Goal: Navigation & Orientation: Find specific page/section

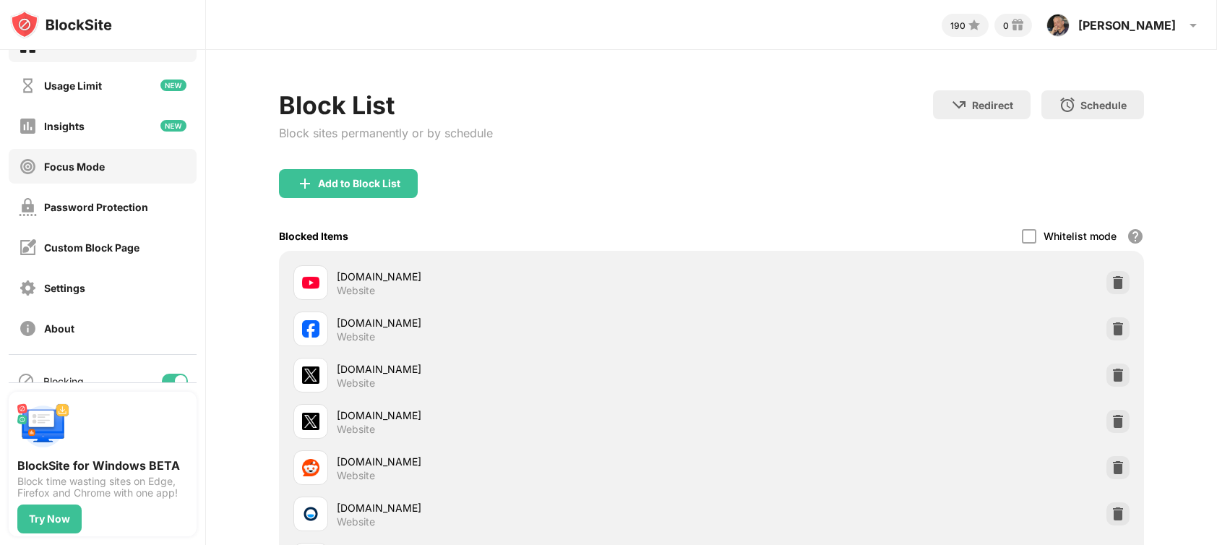
scroll to position [56, 0]
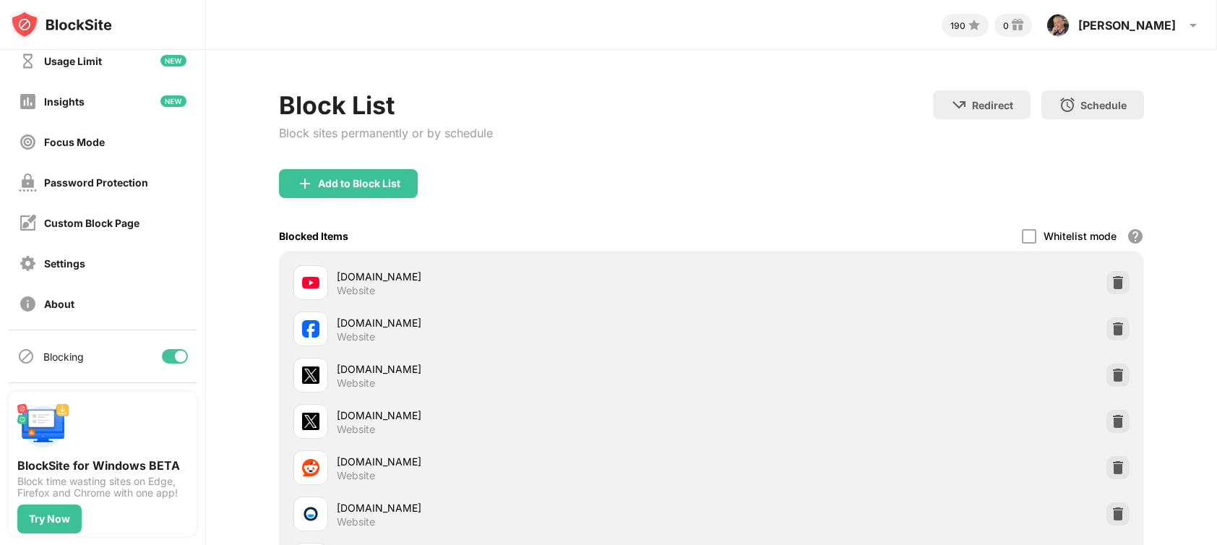
click at [162, 358] on div at bounding box center [175, 356] width 26 height 14
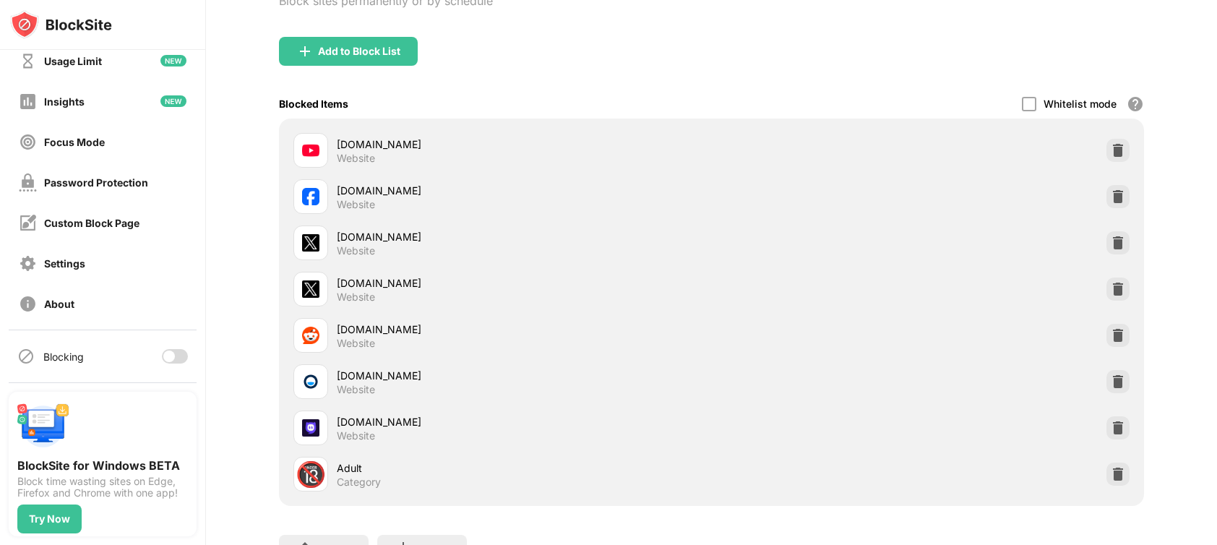
scroll to position [0, 0]
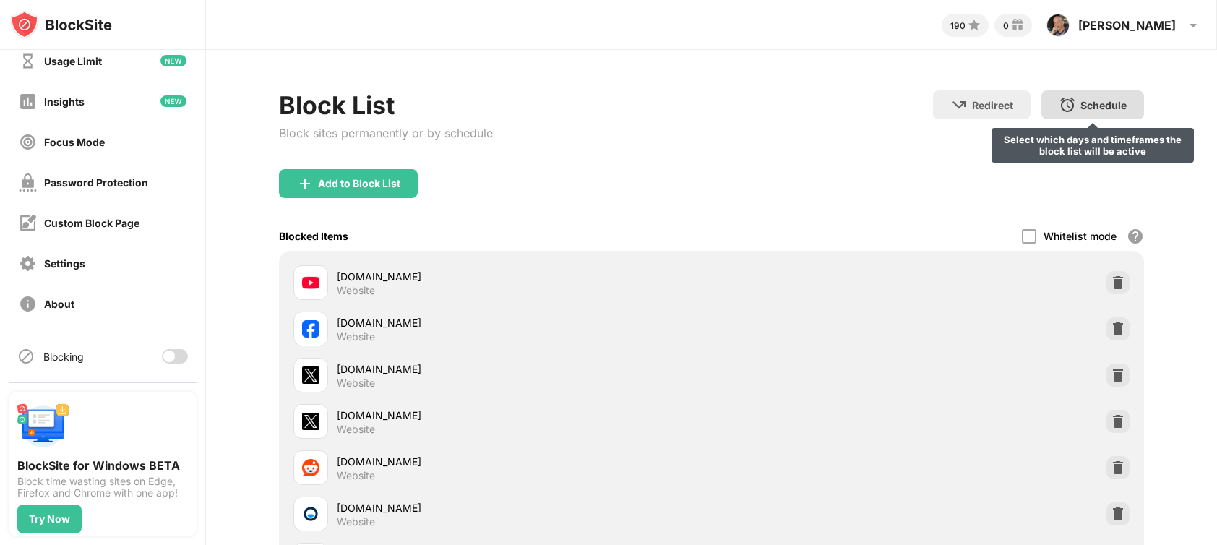
click at [1059, 104] on img at bounding box center [1067, 104] width 17 height 17
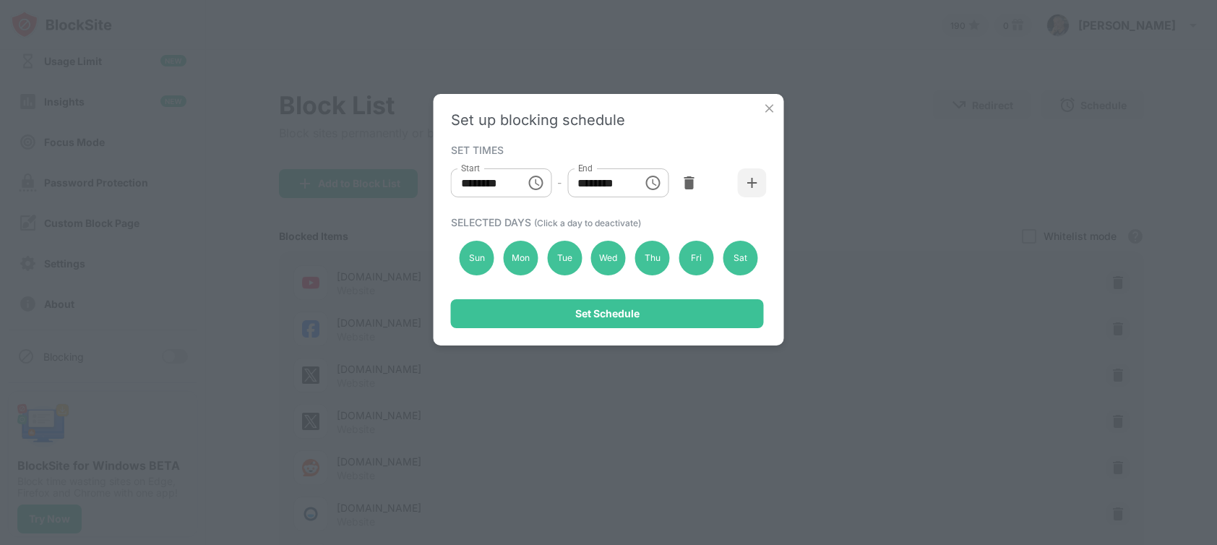
click at [769, 106] on img at bounding box center [770, 108] width 14 height 14
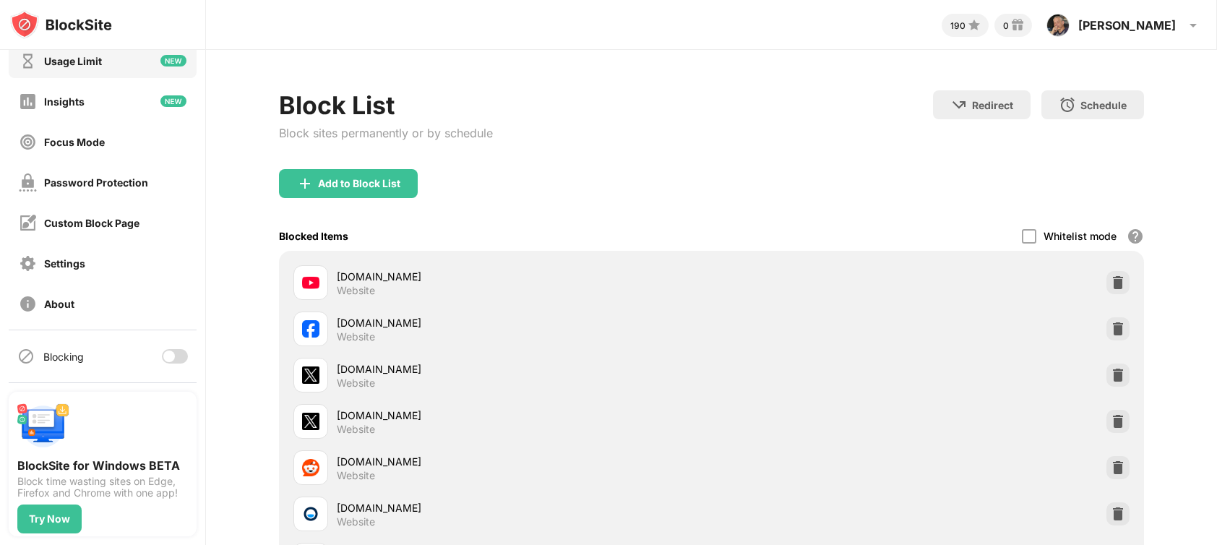
click at [98, 69] on div "Usage Limit" at bounding box center [60, 61] width 83 height 18
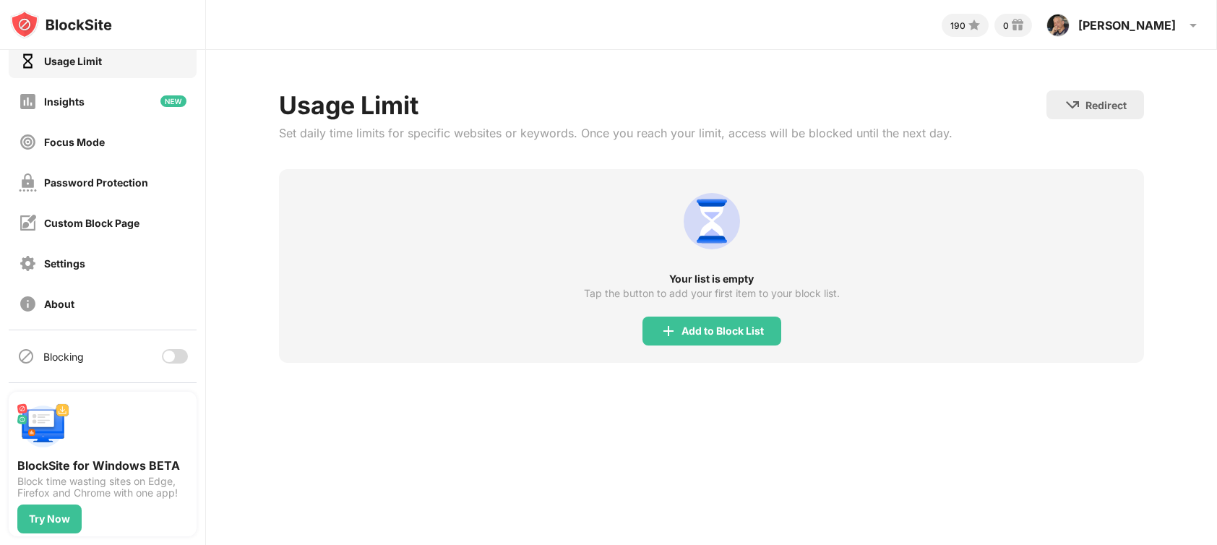
click at [119, 319] on div "About" at bounding box center [103, 303] width 188 height 35
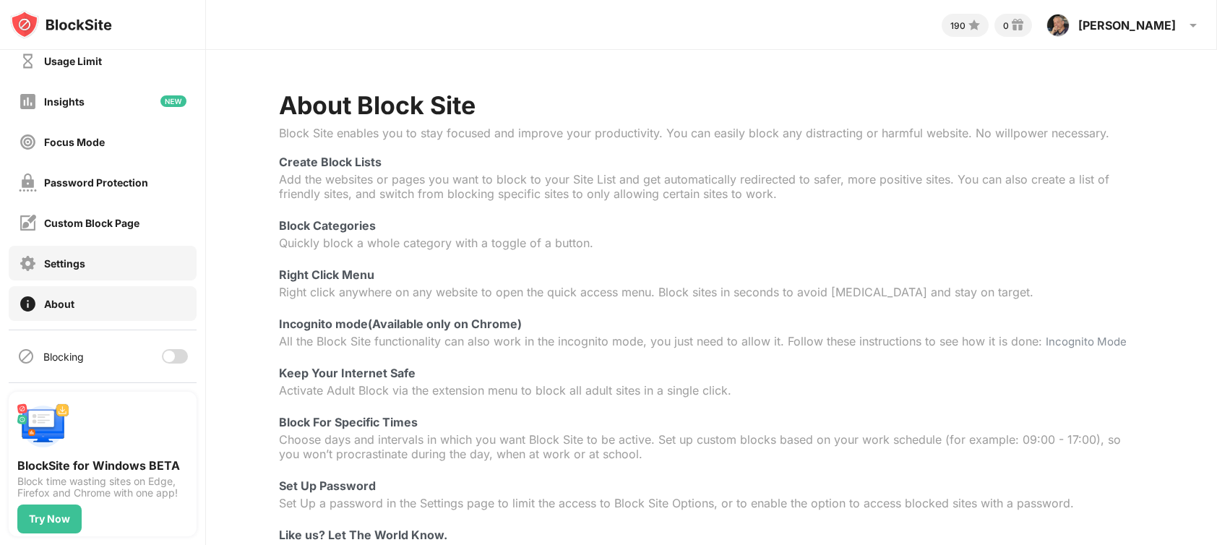
click at [63, 260] on div "Settings" at bounding box center [64, 263] width 41 height 12
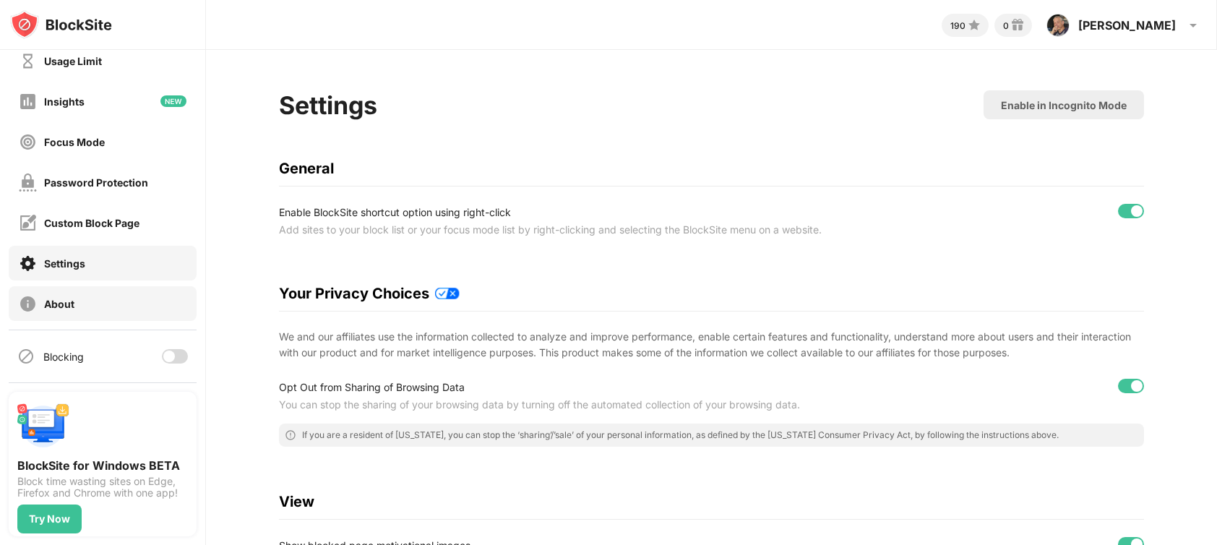
click at [108, 305] on div "About" at bounding box center [103, 303] width 188 height 35
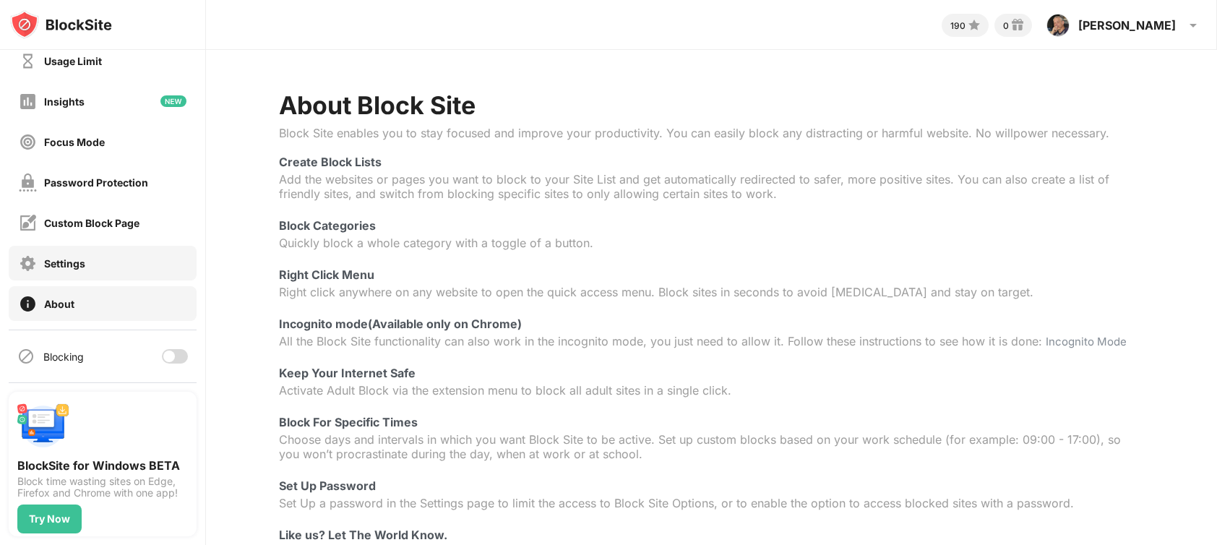
click at [94, 256] on div "Settings" at bounding box center [103, 263] width 188 height 35
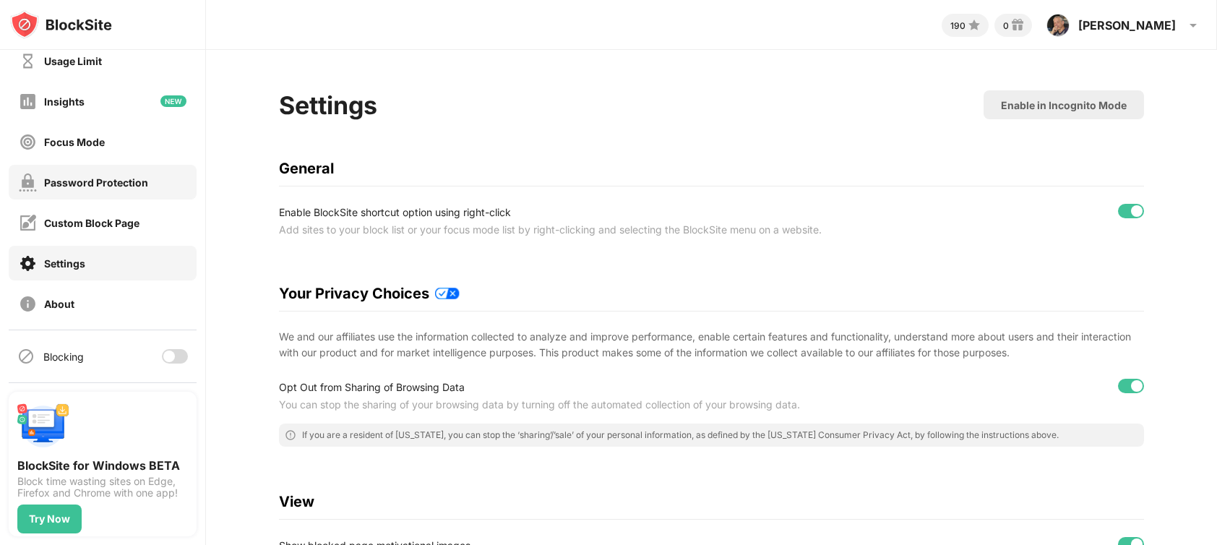
click at [115, 179] on div "Password Protection" at bounding box center [96, 182] width 104 height 12
